Goal: Navigation & Orientation: Find specific page/section

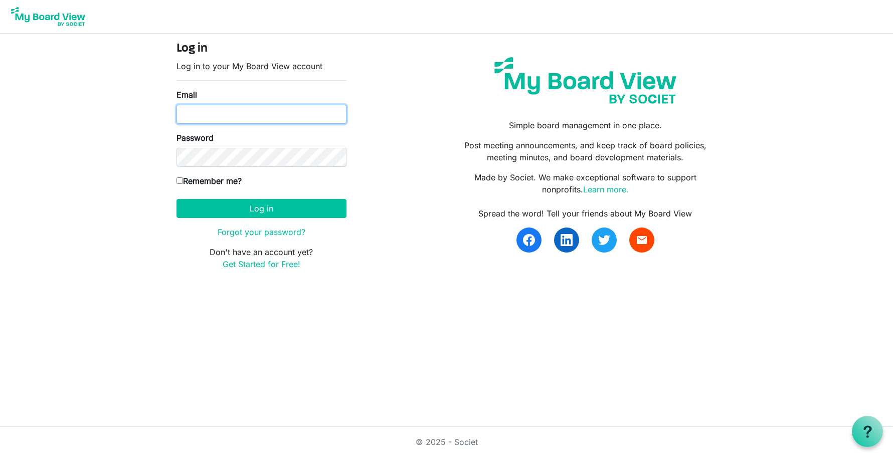
click at [191, 114] on input "Email" at bounding box center [262, 114] width 170 height 19
click at [0, 286] on com-1password-button at bounding box center [0, 286] width 0 height 0
type input "markdtamminga@gmail.com"
click at [180, 182] on input "Remember me?" at bounding box center [180, 181] width 7 height 7
checkbox input "true"
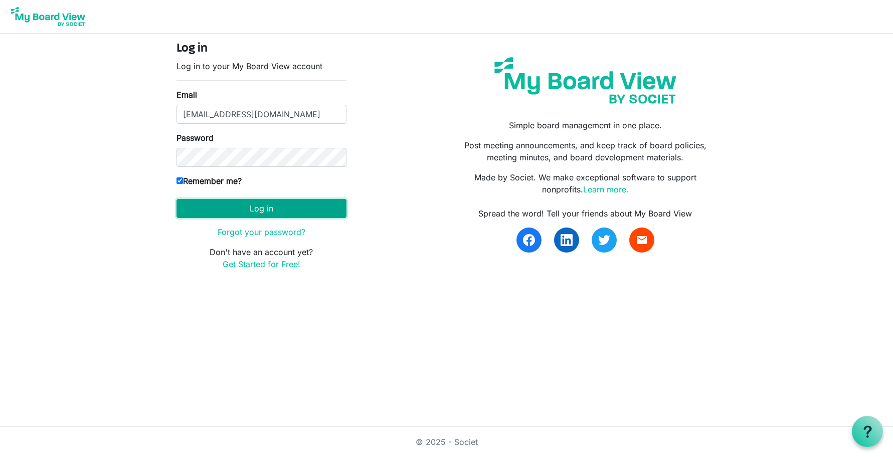
click at [263, 209] on button "Log in" at bounding box center [262, 208] width 170 height 19
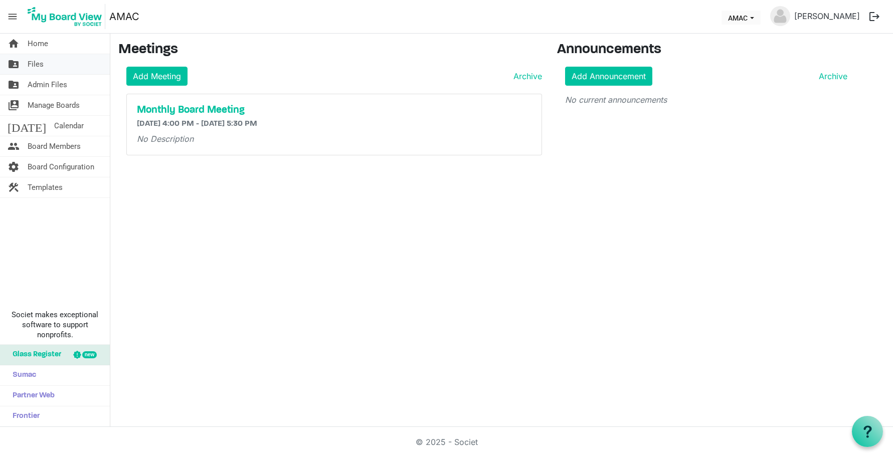
click at [31, 67] on span "Files" at bounding box center [36, 64] width 16 height 20
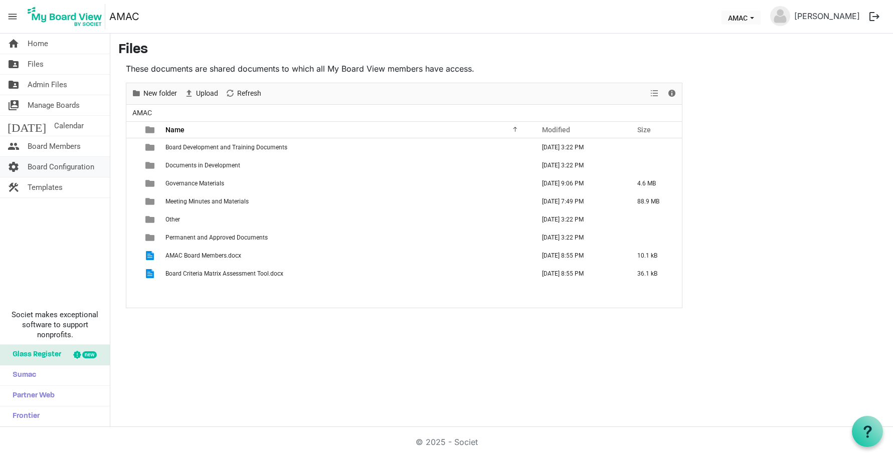
click at [40, 168] on span "Board Configuration" at bounding box center [61, 167] width 67 height 20
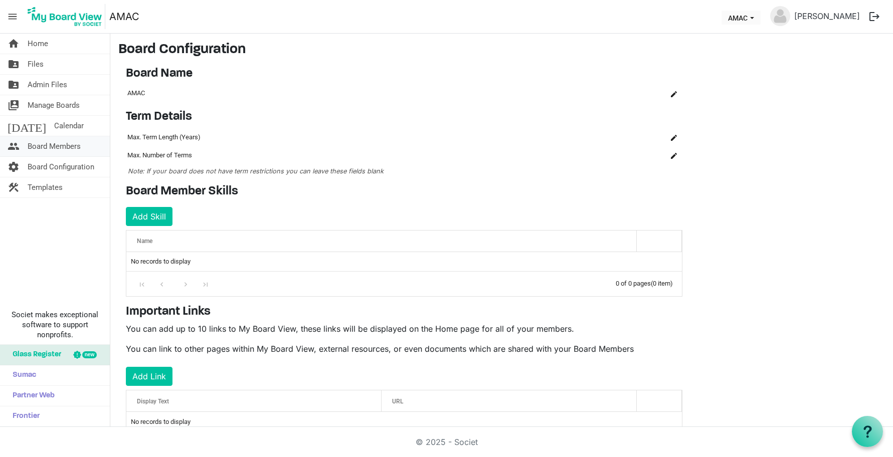
click at [49, 146] on span "Board Members" at bounding box center [54, 146] width 53 height 20
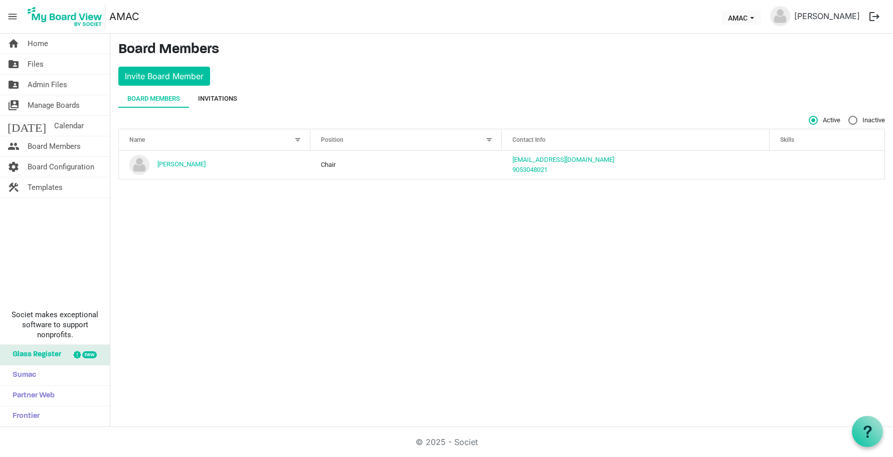
click at [225, 100] on div "Invitations" at bounding box center [217, 99] width 39 height 10
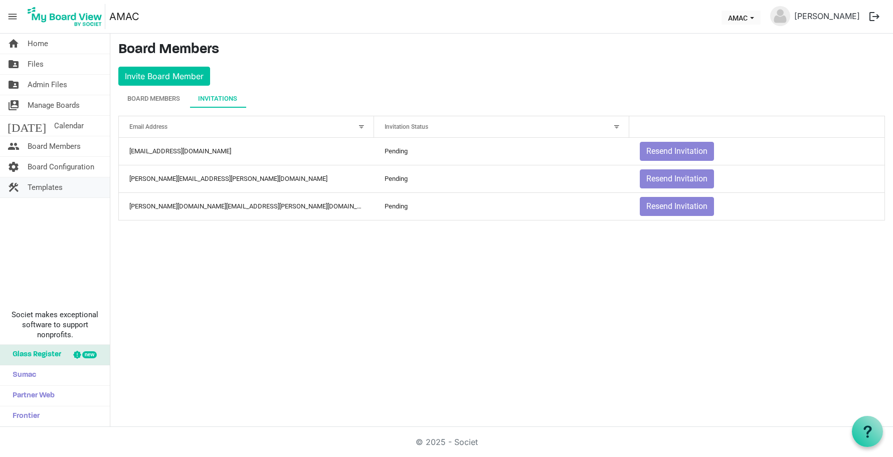
click at [47, 193] on span "Templates" at bounding box center [45, 188] width 35 height 20
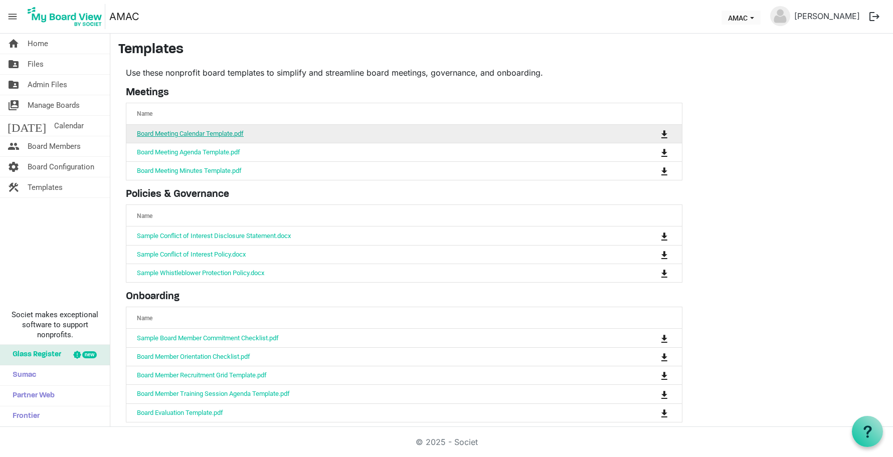
click at [229, 133] on link "Board Meeting Calendar Template.pdf" at bounding box center [190, 134] width 107 height 8
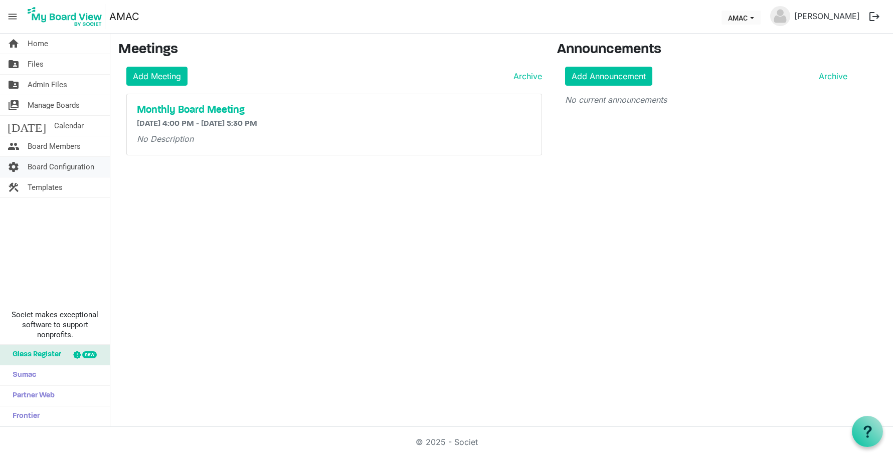
click at [58, 171] on span "Board Configuration" at bounding box center [61, 167] width 67 height 20
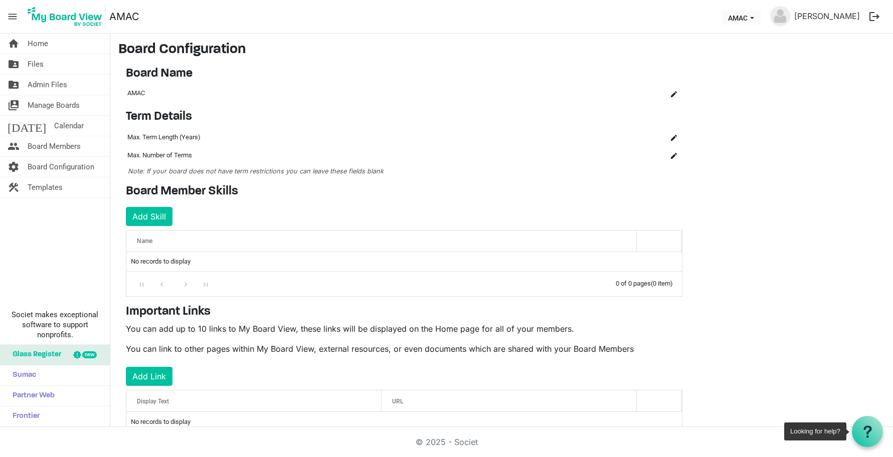
click at [864, 429] on use at bounding box center [867, 432] width 8 height 12
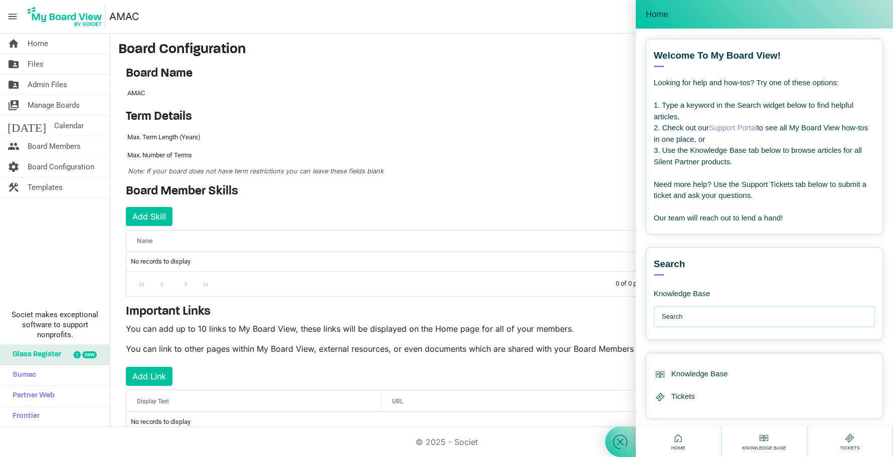
click at [682, 320] on input "text" at bounding box center [767, 317] width 210 height 20
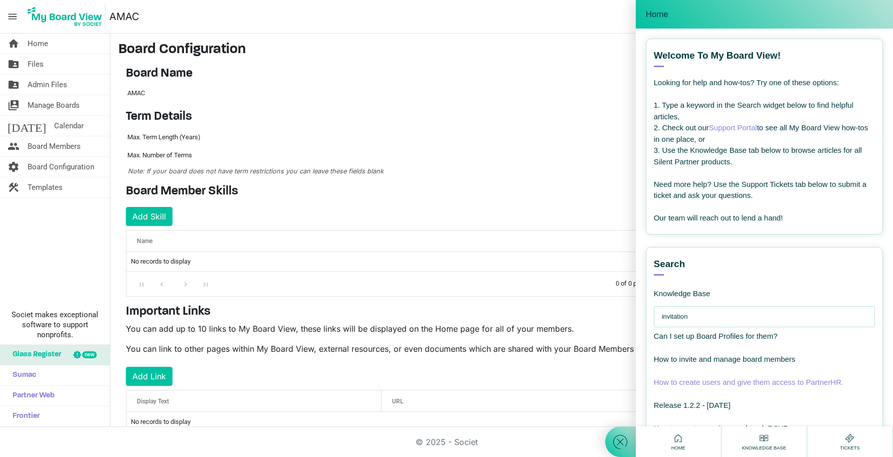
type input "invitation"
click at [714, 384] on span "How to create users and give them access to PartnerHR." at bounding box center [749, 382] width 190 height 9
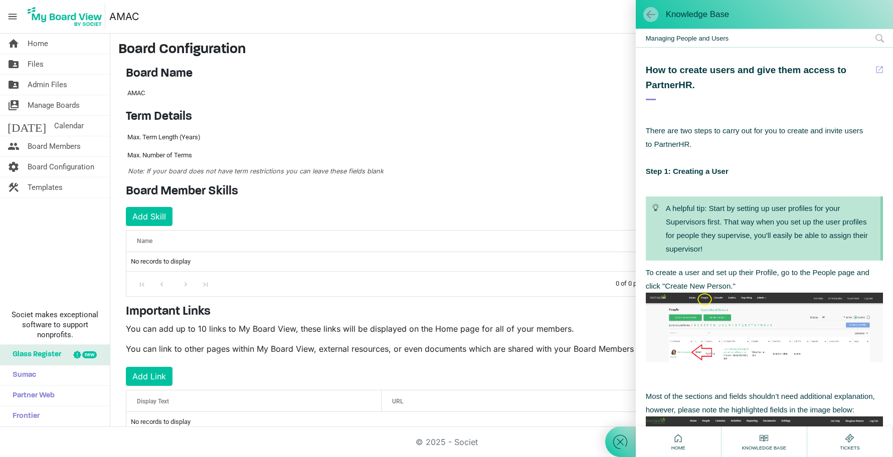
click at [652, 17] on span at bounding box center [651, 15] width 10 height 10
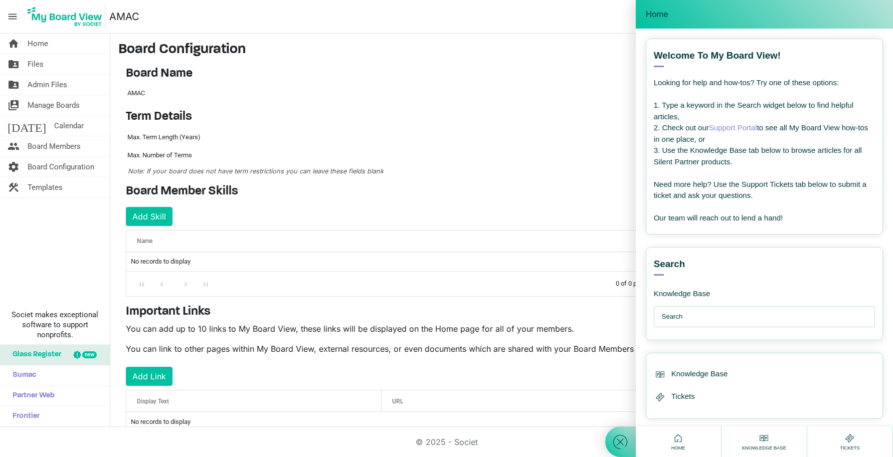
click at [686, 320] on input "text" at bounding box center [767, 317] width 210 height 20
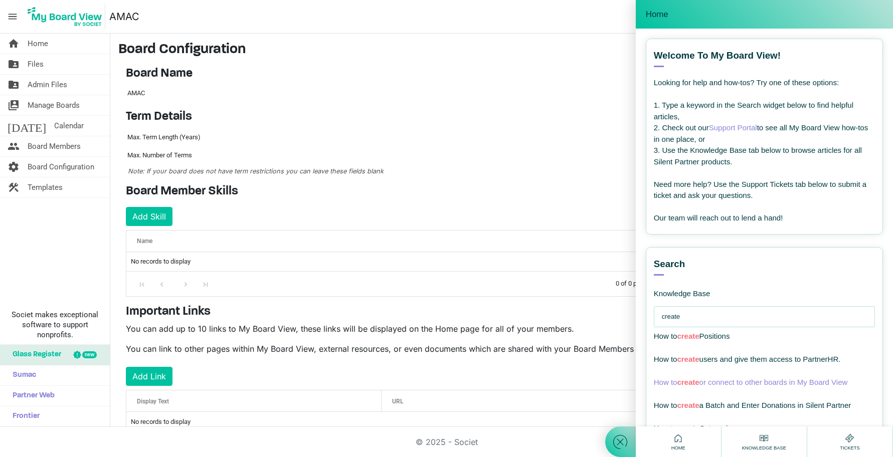
type input "create"
click at [773, 382] on span "How to create or connect to other boards in My Board View" at bounding box center [751, 382] width 194 height 9
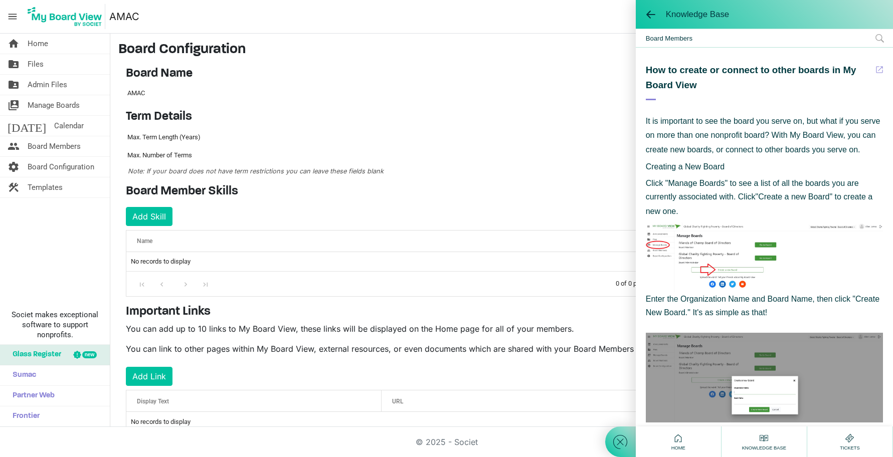
click at [731, 38] on span "Board Members" at bounding box center [764, 38] width 257 height 18
click at [881, 37] on icon at bounding box center [879, 38] width 9 height 9
type input "i"
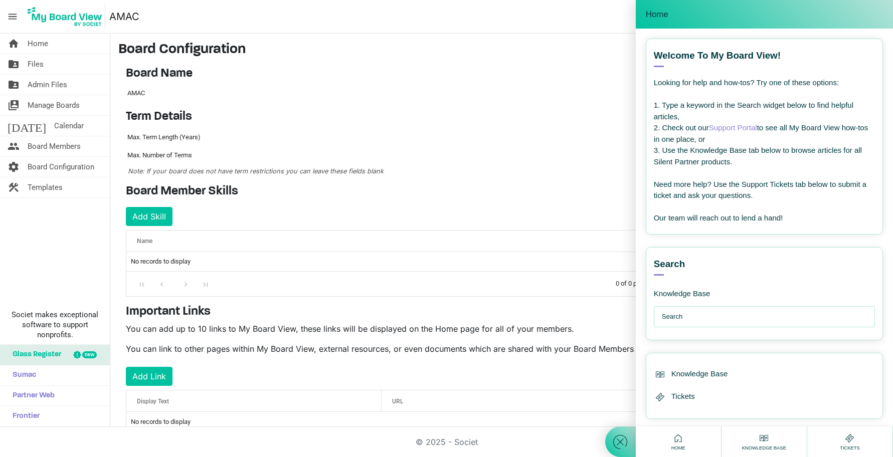
click at [688, 319] on input "text" at bounding box center [767, 317] width 210 height 20
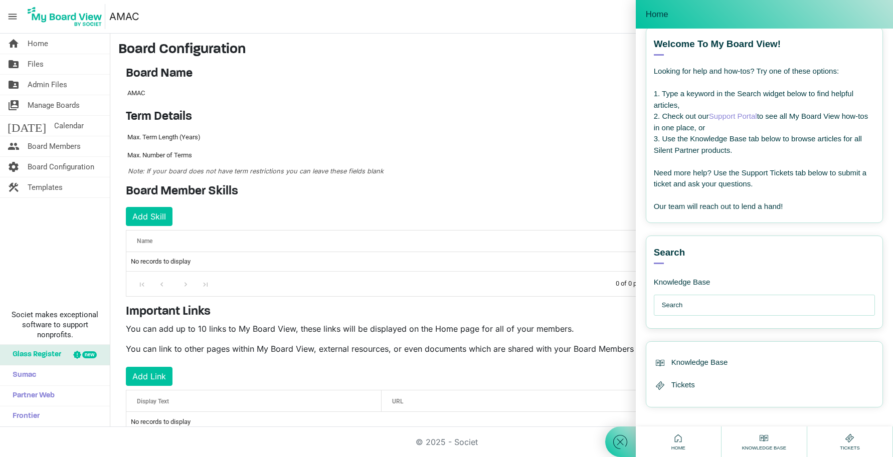
scroll to position [15, 0]
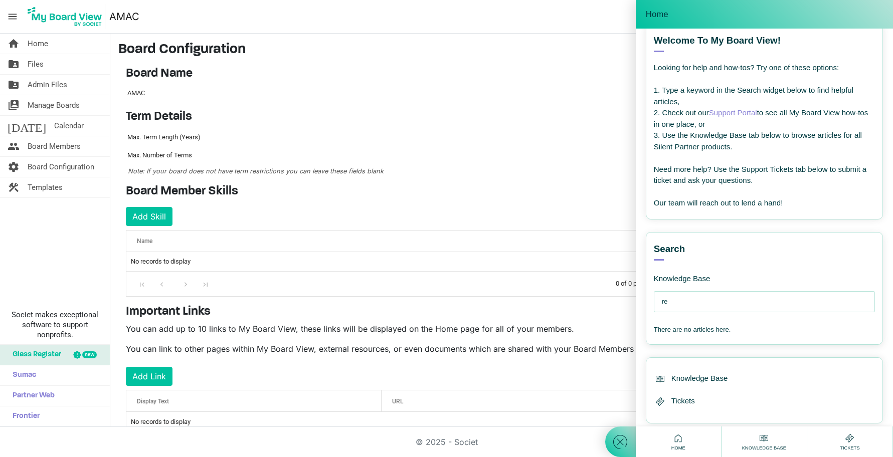
type input "r"
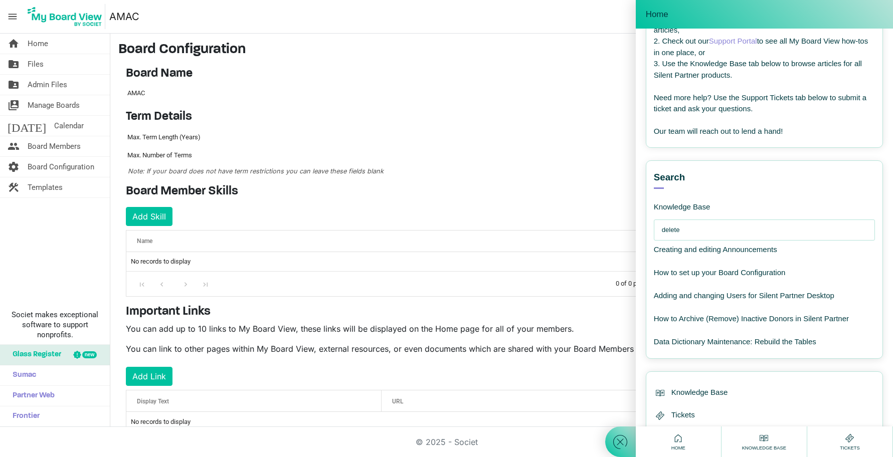
scroll to position [120, 0]
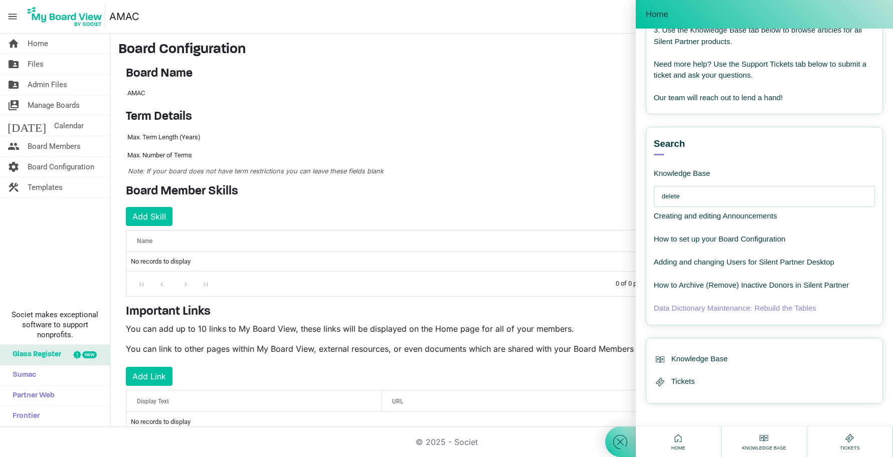
type input "delete"
click at [787, 309] on span "Data Dictionary Maintenance: Rebuild the Tables" at bounding box center [735, 308] width 162 height 9
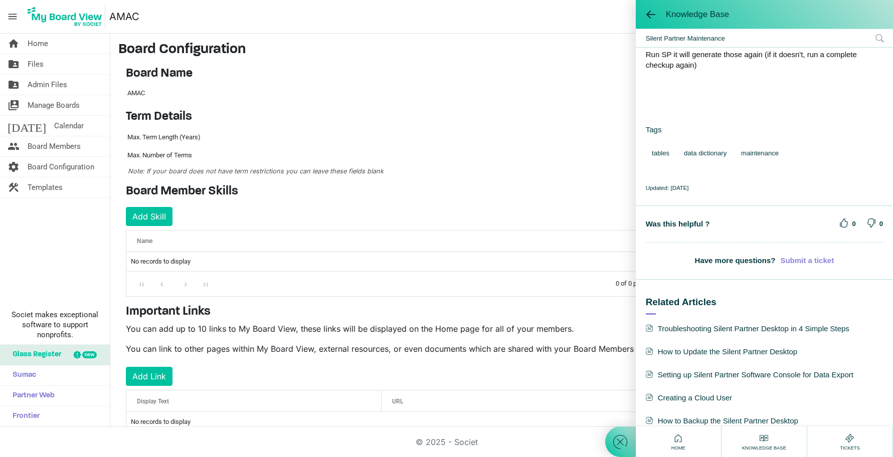
scroll to position [185, 0]
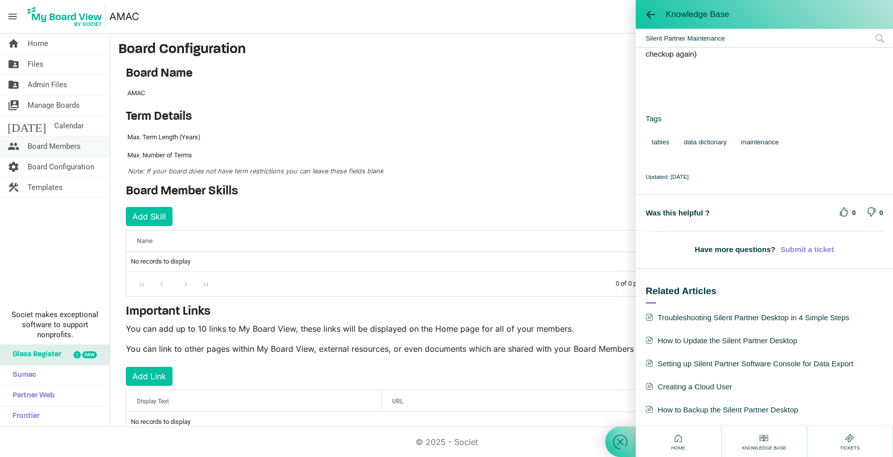
click at [56, 146] on span "Board Members" at bounding box center [54, 146] width 53 height 20
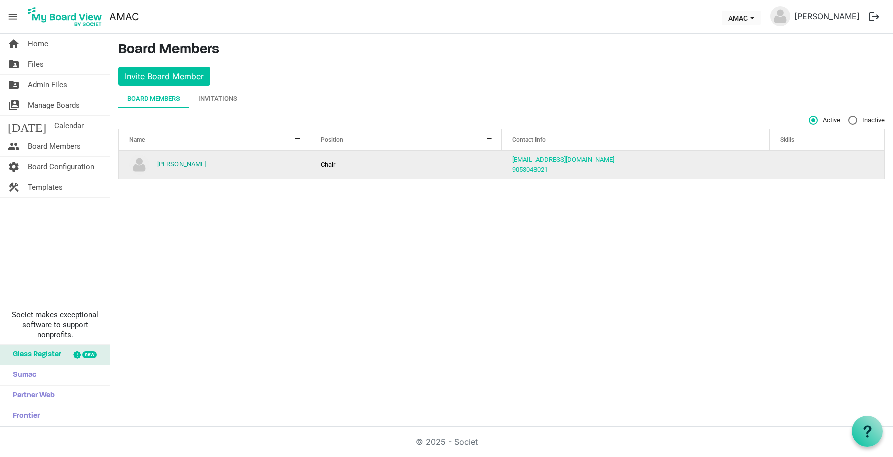
click at [199, 165] on link "[PERSON_NAME]" at bounding box center [181, 164] width 48 height 8
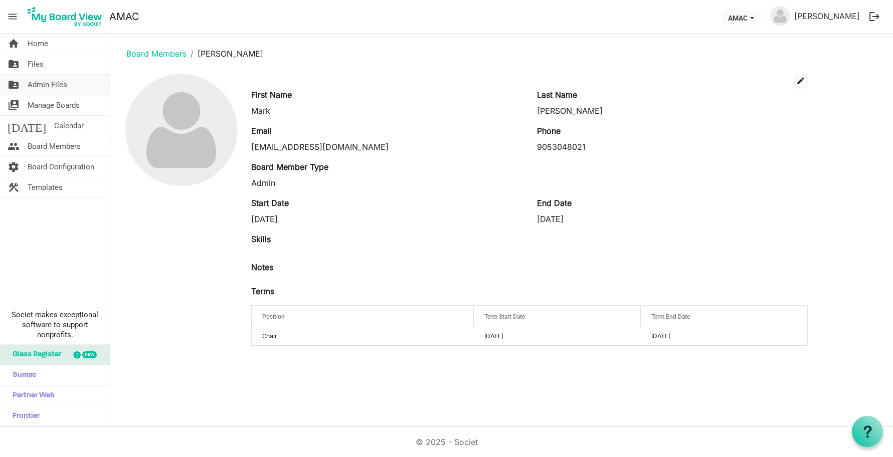
click at [49, 85] on span "Admin Files" at bounding box center [48, 85] width 40 height 20
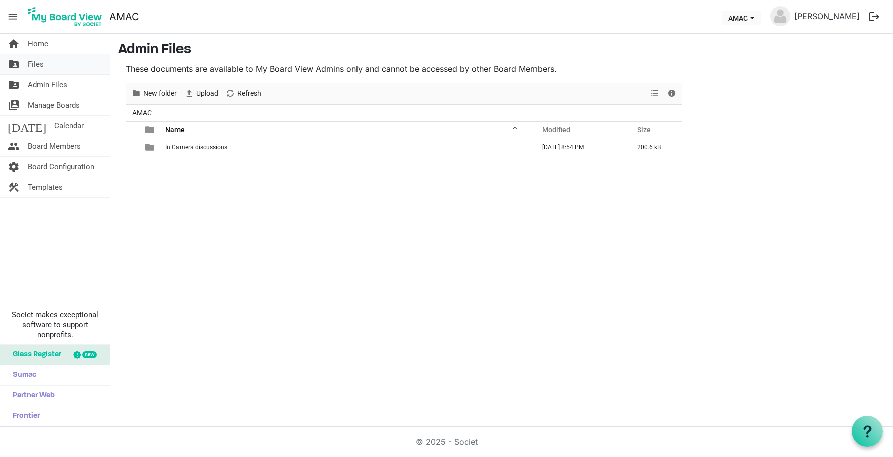
click at [43, 66] on link "folder_shared Files" at bounding box center [55, 64] width 110 height 20
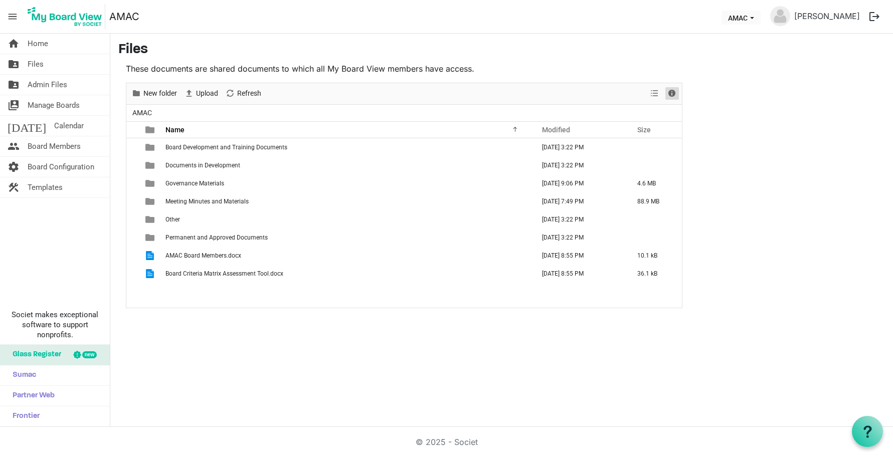
click at [675, 93] on span "Details" at bounding box center [672, 93] width 12 height 13
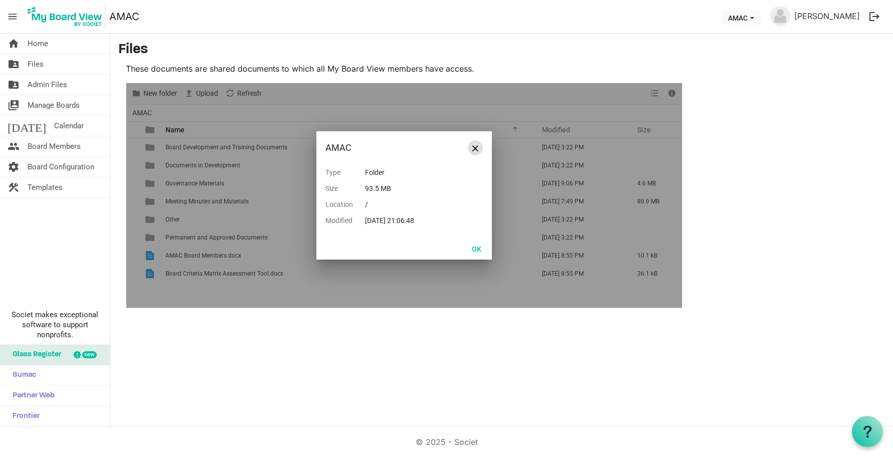
click at [482, 149] on button "Close" at bounding box center [475, 147] width 15 height 15
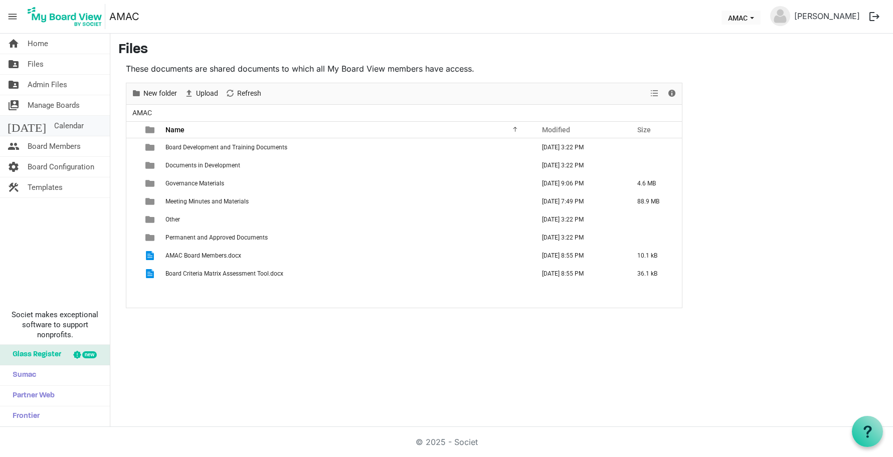
click at [54, 122] on span "Calendar" at bounding box center [69, 126] width 30 height 20
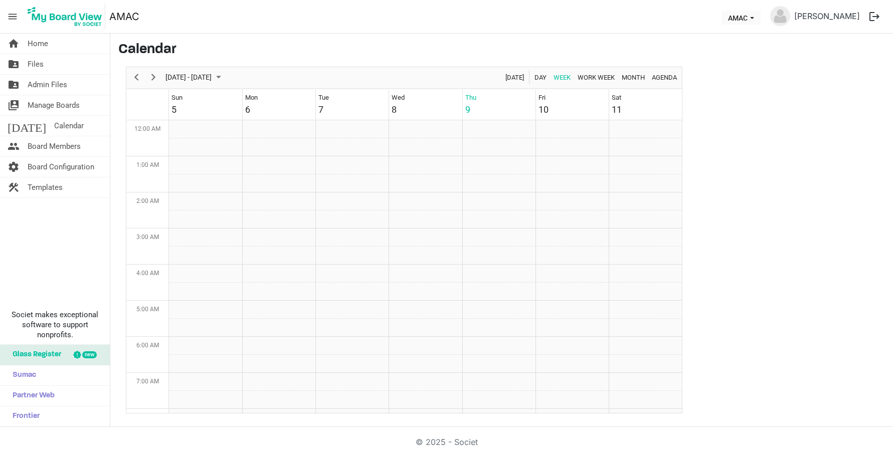
scroll to position [325, 0]
click at [56, 107] on span "Manage Boards" at bounding box center [54, 105] width 52 height 20
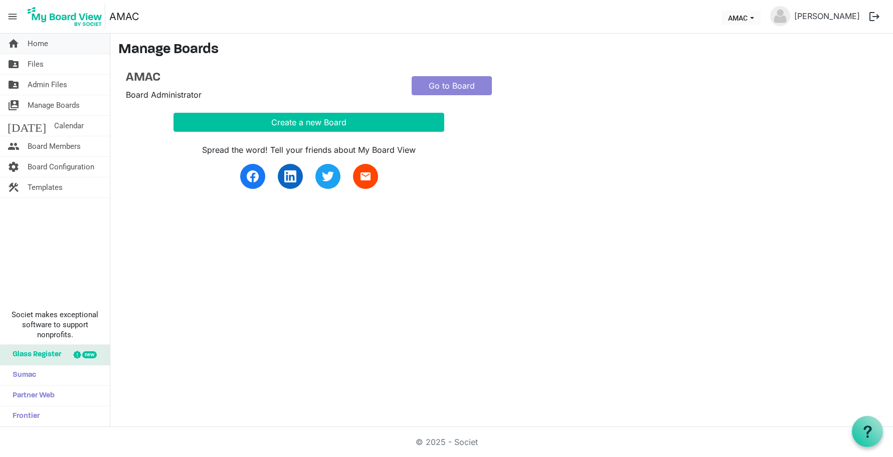
click at [73, 45] on link "home Home" at bounding box center [55, 44] width 110 height 20
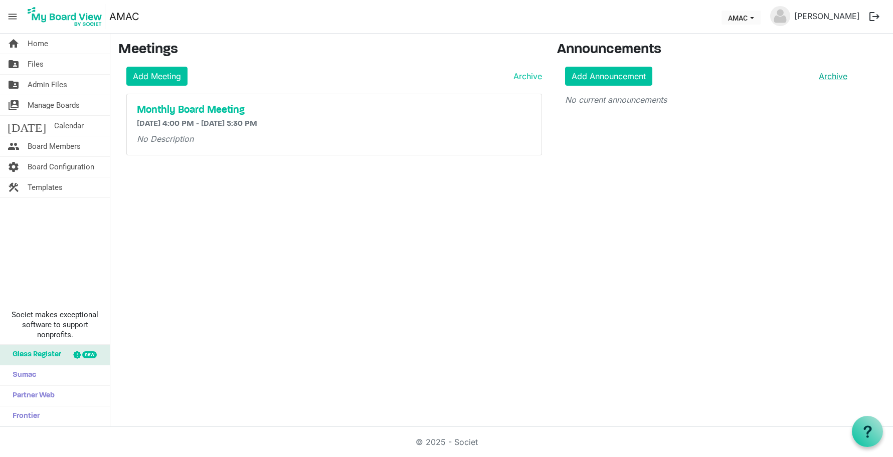
click at [837, 77] on link "Archive" at bounding box center [831, 76] width 33 height 12
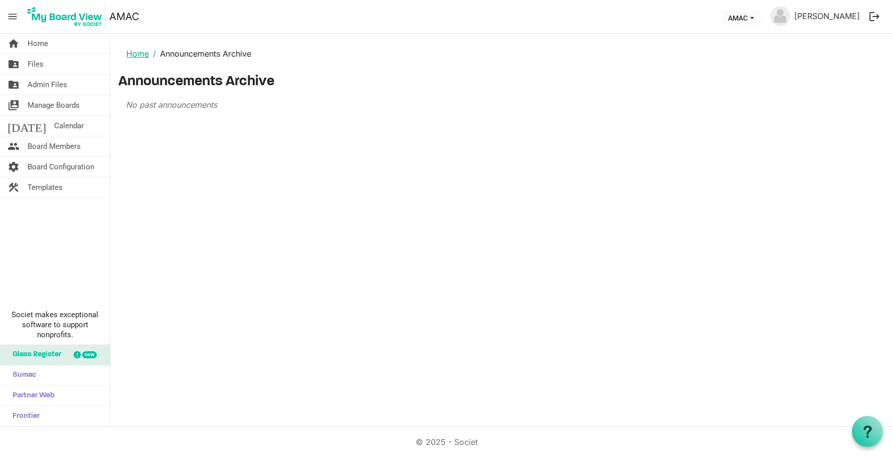
click at [138, 55] on link "Home" at bounding box center [137, 54] width 23 height 10
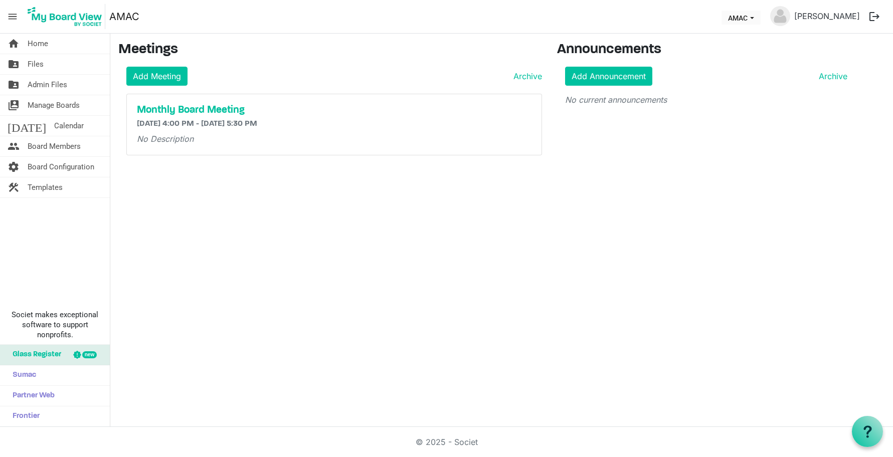
click at [87, 354] on div "new" at bounding box center [89, 355] width 15 height 7
click at [878, 18] on button "logout" at bounding box center [874, 16] width 21 height 21
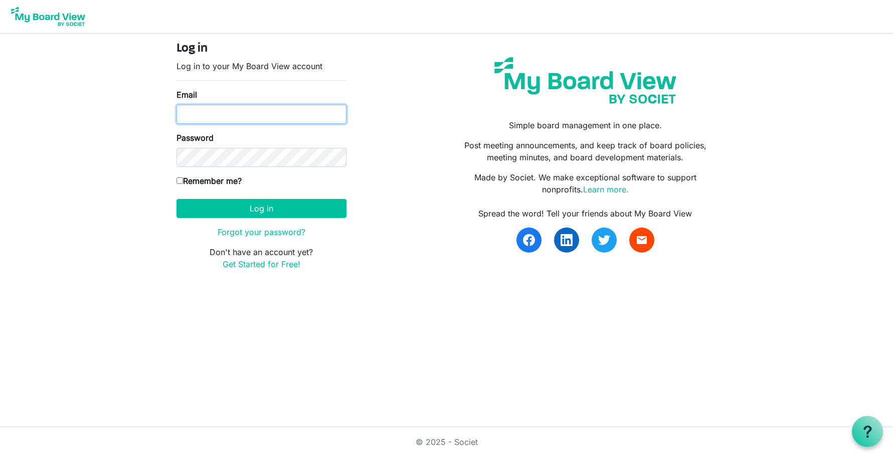
click at [232, 109] on input "Email" at bounding box center [262, 114] width 170 height 19
type input "markdtamminga@gmail.com"
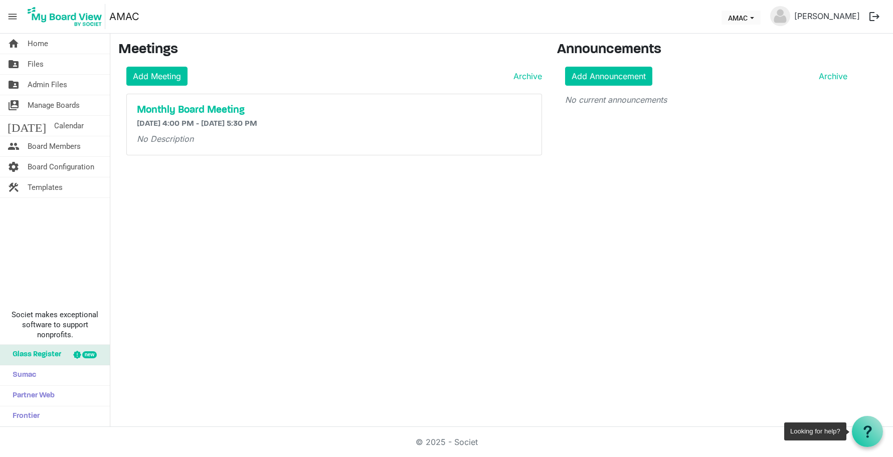
click at [874, 430] on div at bounding box center [867, 431] width 31 height 31
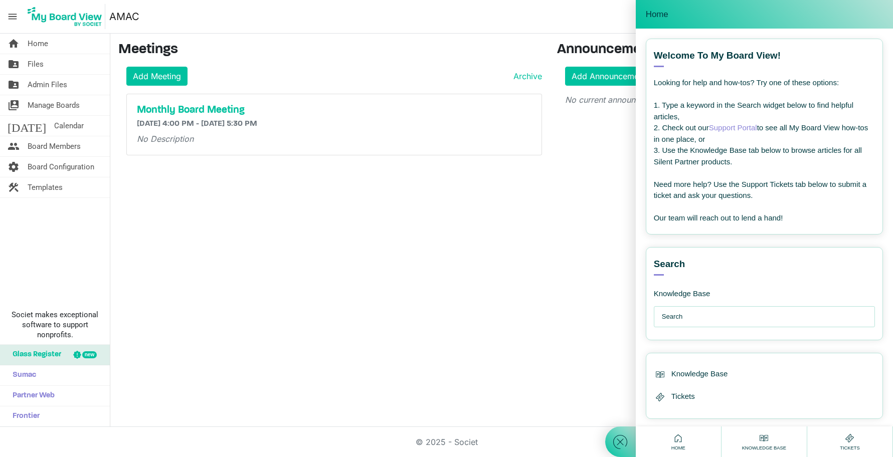
click at [735, 127] on link "Support Portal" at bounding box center [733, 127] width 48 height 9
